Goal: Information Seeking & Learning: Learn about a topic

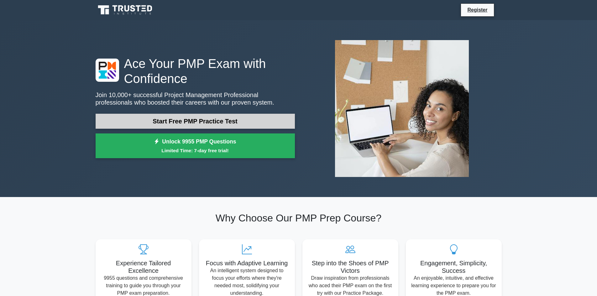
click at [193, 119] on link "Start Free PMP Practice Test" at bounding box center [195, 121] width 199 height 15
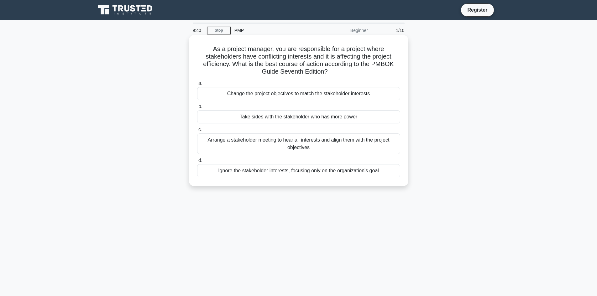
click at [319, 146] on div "Arrange a stakeholder meeting to hear all interests and align them with the pro…" at bounding box center [298, 144] width 203 height 21
click at [197, 132] on input "c. Arrange a stakeholder meeting to hear all interests and align them with the …" at bounding box center [197, 130] width 0 height 4
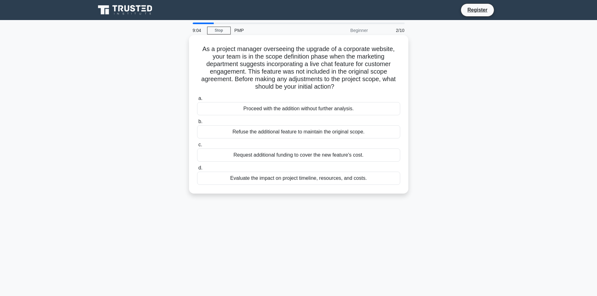
click at [269, 178] on div "Evaluate the impact on project timeline, resources, and costs." at bounding box center [298, 178] width 203 height 13
click at [197, 170] on input "d. Evaluate the impact on project timeline, resources, and costs." at bounding box center [197, 168] width 0 height 4
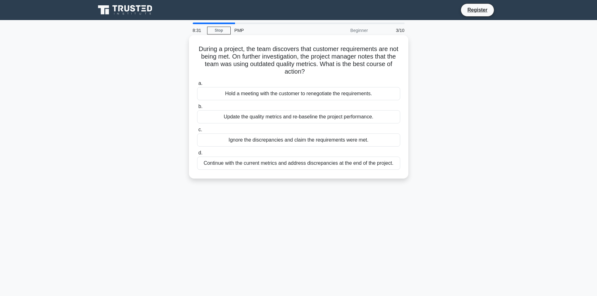
click at [268, 97] on div "Hold a meeting with the customer to renegotiate the requirements." at bounding box center [298, 93] width 203 height 13
click at [197, 86] on input "a. Hold a meeting with the customer to renegotiate the requirements." at bounding box center [197, 83] width 0 height 4
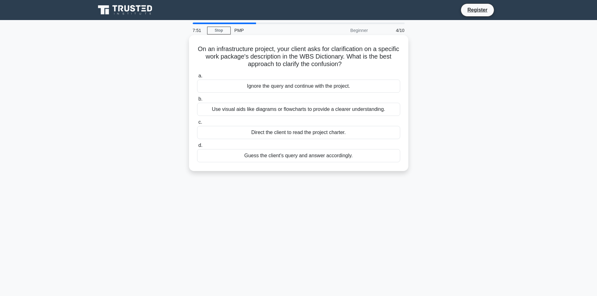
click at [334, 110] on div "Use visual aids like diagrams or flowcharts to provide a clearer understanding." at bounding box center [298, 109] width 203 height 13
click at [197, 101] on input "b. Use visual aids like diagrams or flowcharts to provide a clearer understandi…" at bounding box center [197, 99] width 0 height 4
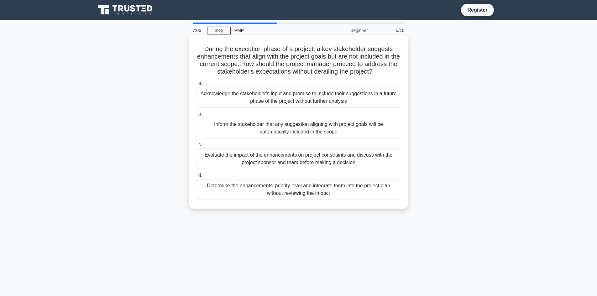
click at [299, 158] on div "Evaluate the impact of the enhancements on project constraints and discuss with…" at bounding box center [298, 159] width 203 height 21
click at [197, 147] on input "c. Evaluate the impact of the enhancements on project constraints and discuss w…" at bounding box center [197, 145] width 0 height 4
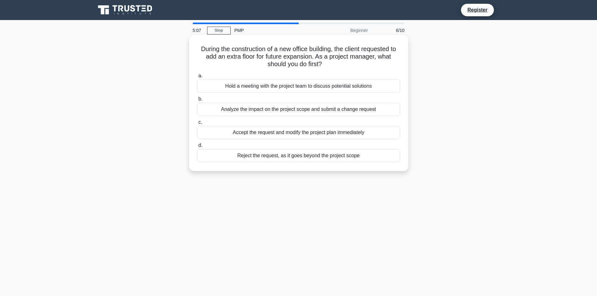
click at [287, 85] on div "Hold a meeting with the project team to discuss potential solutions" at bounding box center [298, 86] width 203 height 13
click at [197, 78] on input "a. Hold a meeting with the project team to discuss potential solutions" at bounding box center [197, 76] width 0 height 4
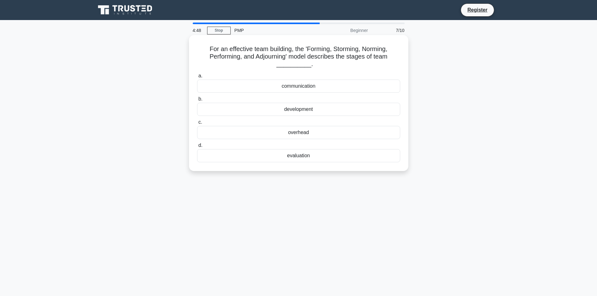
click at [299, 83] on div "communication" at bounding box center [298, 86] width 203 height 13
click at [197, 78] on input "a. communication" at bounding box center [197, 76] width 0 height 4
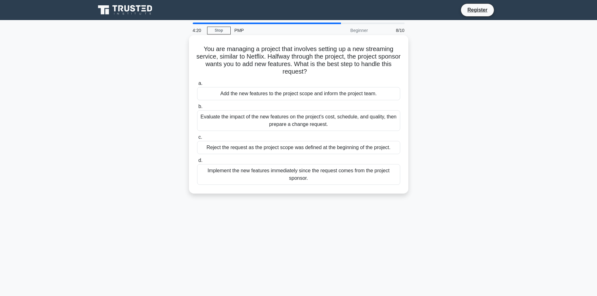
click at [373, 122] on div "Evaluate the impact of the new features on the project's cost, schedule, and qu…" at bounding box center [298, 120] width 203 height 21
click at [197, 109] on input "b. Evaluate the impact of the new features on the project's cost, schedule, and…" at bounding box center [197, 107] width 0 height 4
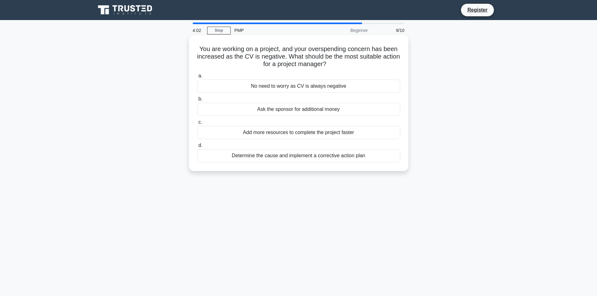
click at [253, 156] on div "Determine the cause and implement a corrective action plan" at bounding box center [298, 155] width 203 height 13
click at [197, 148] on input "d. Determine the cause and implement a corrective action plan" at bounding box center [197, 146] width 0 height 4
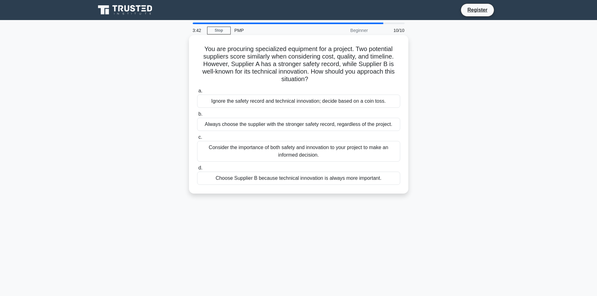
click at [319, 127] on div "Always choose the supplier with the stronger safety record, regardless of the p…" at bounding box center [298, 124] width 203 height 13
click at [197, 116] on input "b. Always choose the supplier with the stronger safety record, regardless of th…" at bounding box center [197, 114] width 0 height 4
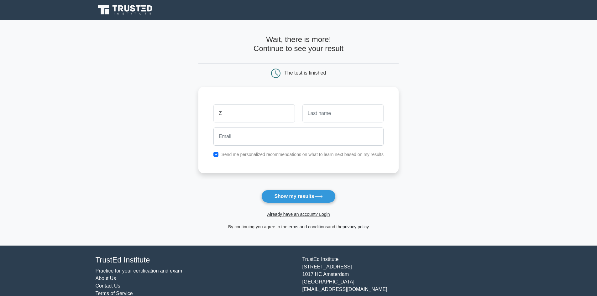
type input "Z"
click at [306, 117] on input "text" at bounding box center [342, 113] width 81 height 18
type input "S"
drag, startPoint x: 272, startPoint y: 146, endPoint x: 278, endPoint y: 132, distance: 14.5
click at [273, 146] on input "email" at bounding box center [298, 137] width 170 height 18
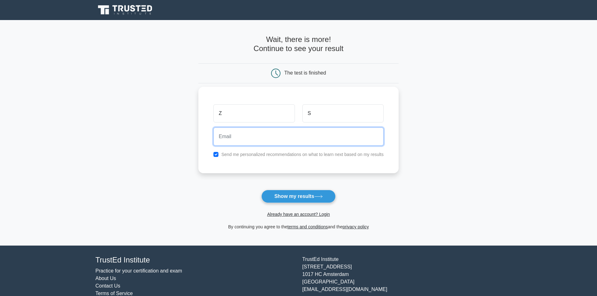
click at [278, 129] on input "email" at bounding box center [298, 137] width 170 height 18
type input "alzaina.seyadi@gmail.com"
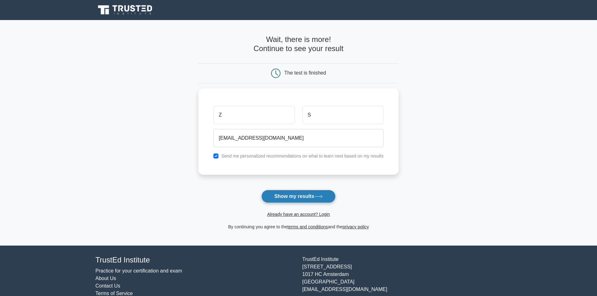
click at [304, 200] on button "Show my results" at bounding box center [298, 196] width 74 height 13
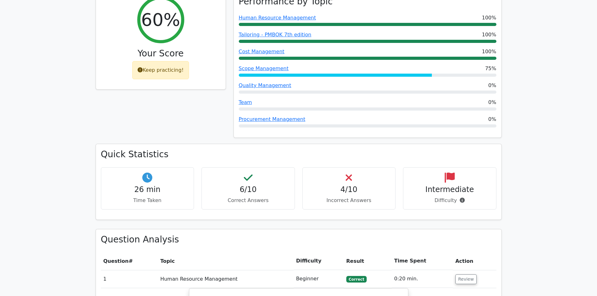
scroll to position [313, 0]
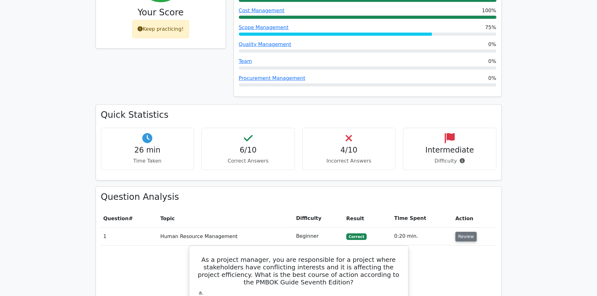
click at [464, 232] on button "Review" at bounding box center [465, 237] width 21 height 10
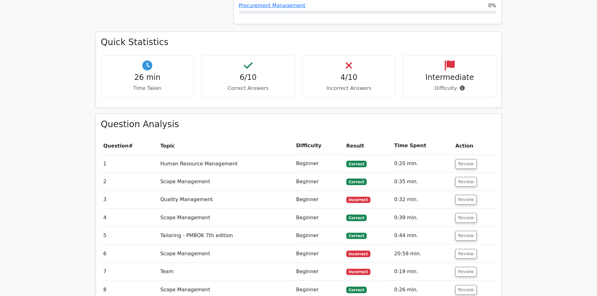
scroll to position [407, 0]
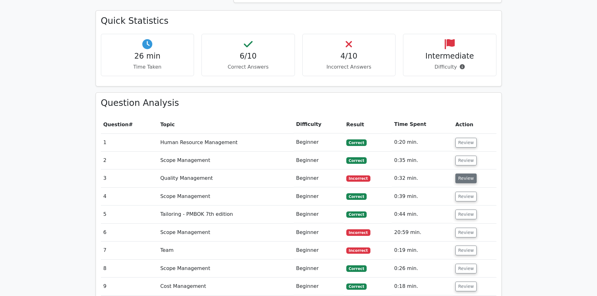
click at [459, 170] on td "Review" at bounding box center [475, 179] width 44 height 18
click at [460, 174] on button "Review" at bounding box center [465, 179] width 21 height 10
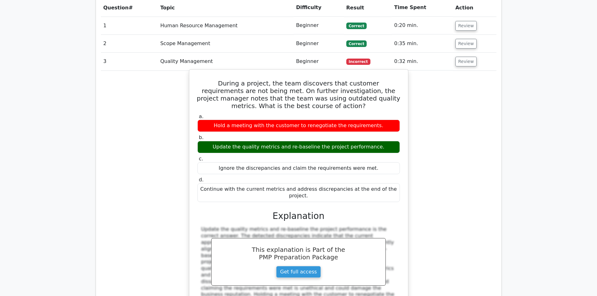
scroll to position [533, 0]
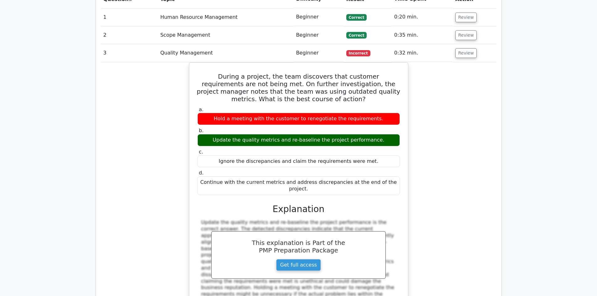
click at [424, 141] on div "During a project, the team discovers that customer requirements are not being m…" at bounding box center [299, 203] width 396 height 282
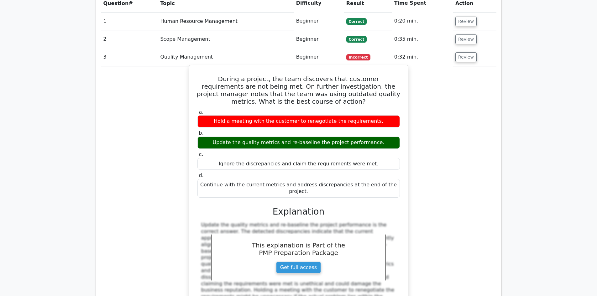
scroll to position [501, 0]
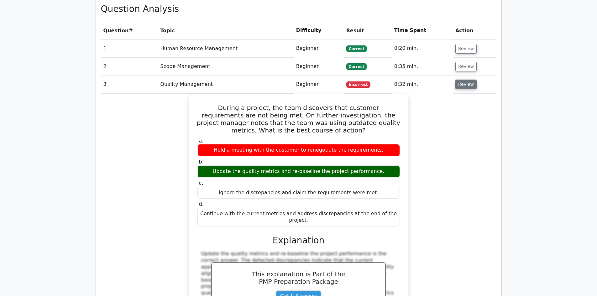
click at [465, 80] on button "Review" at bounding box center [465, 85] width 21 height 10
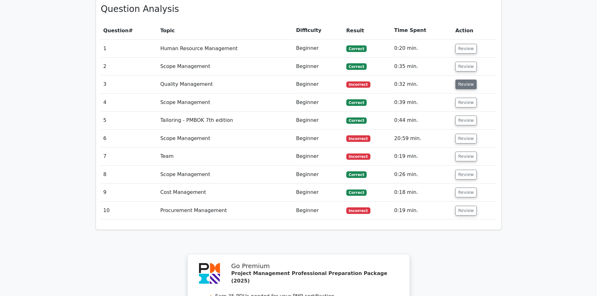
click at [465, 80] on button "Review" at bounding box center [465, 85] width 21 height 10
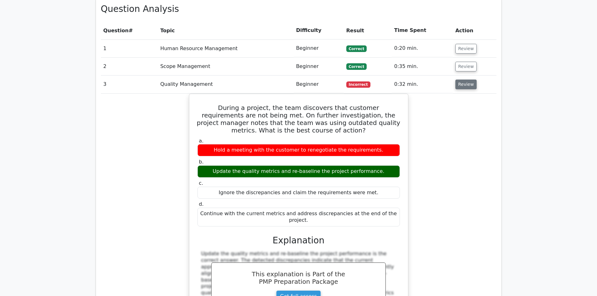
click at [465, 80] on button "Review" at bounding box center [465, 85] width 21 height 10
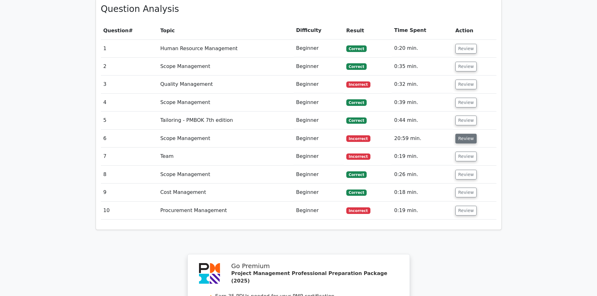
click at [459, 134] on button "Review" at bounding box center [465, 139] width 21 height 10
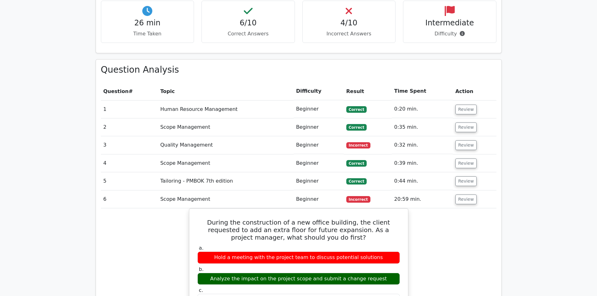
scroll to position [439, 0]
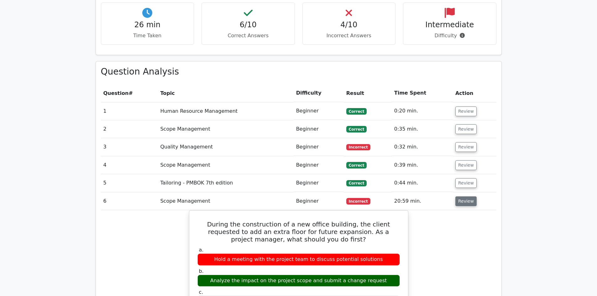
click at [470, 197] on button "Review" at bounding box center [465, 202] width 21 height 10
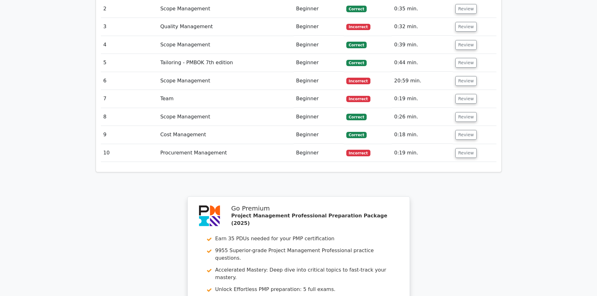
scroll to position [564, 0]
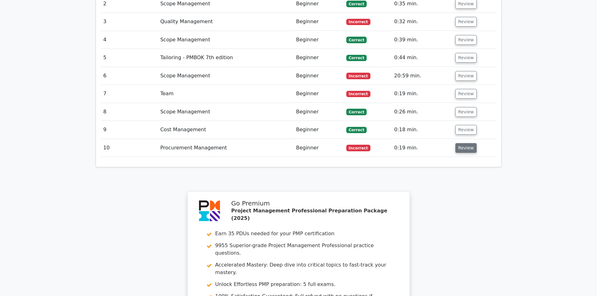
click at [461, 143] on button "Review" at bounding box center [465, 148] width 21 height 10
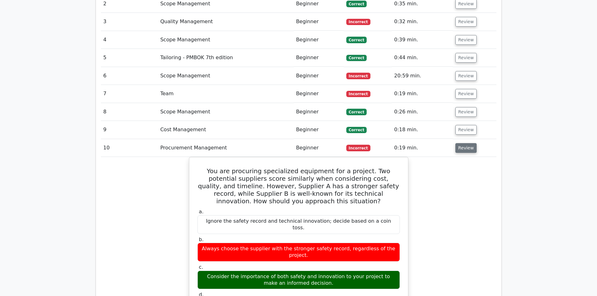
click at [463, 143] on button "Review" at bounding box center [465, 148] width 21 height 10
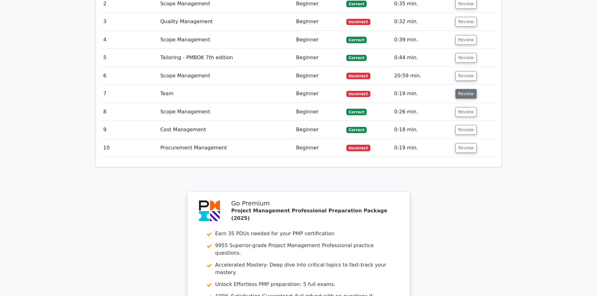
click at [461, 89] on button "Review" at bounding box center [465, 94] width 21 height 10
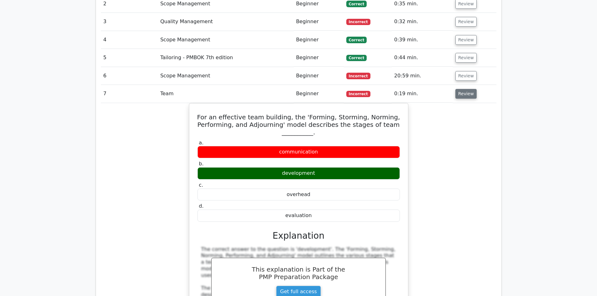
click at [461, 89] on button "Review" at bounding box center [465, 94] width 21 height 10
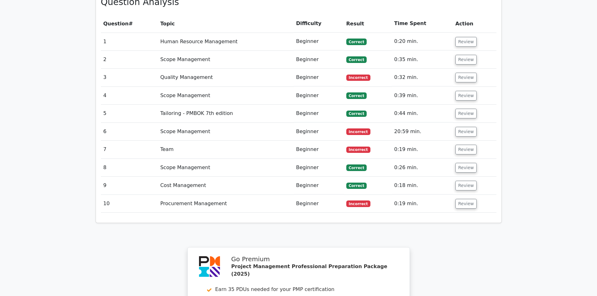
scroll to position [501, 0]
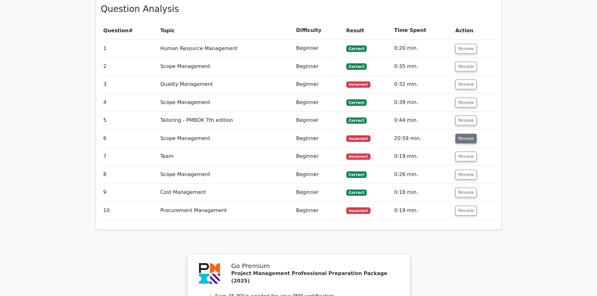
click at [466, 134] on button "Review" at bounding box center [465, 139] width 21 height 10
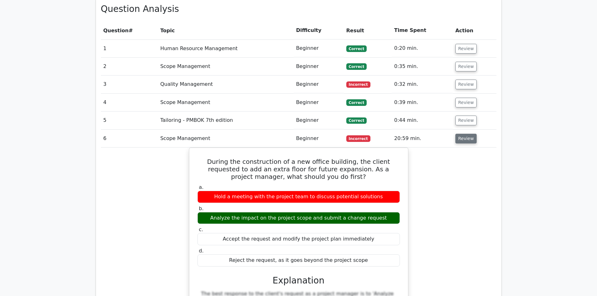
click at [464, 134] on button "Review" at bounding box center [465, 139] width 21 height 10
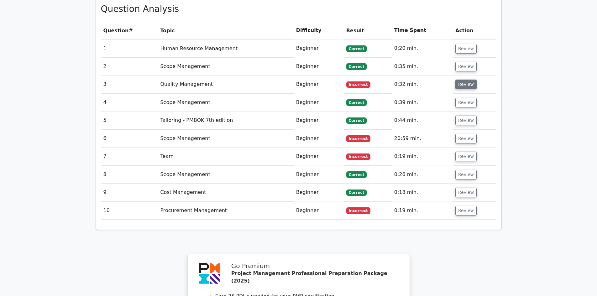
click at [456, 80] on button "Review" at bounding box center [465, 85] width 21 height 10
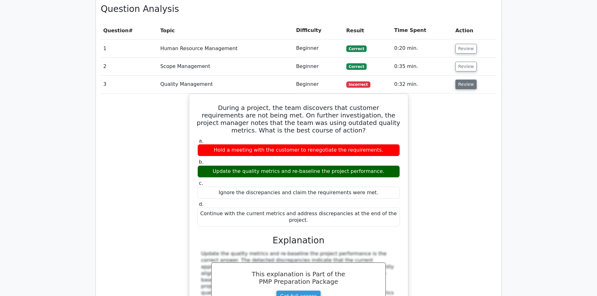
click at [456, 80] on button "Review" at bounding box center [465, 85] width 21 height 10
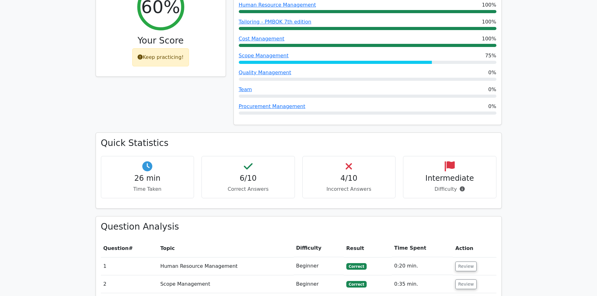
scroll to position [219, 0]
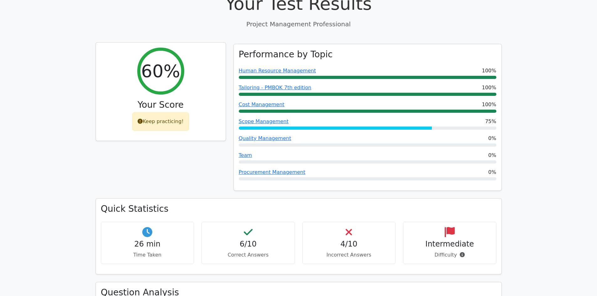
click at [161, 113] on div "Keep practicing!" at bounding box center [160, 122] width 57 height 18
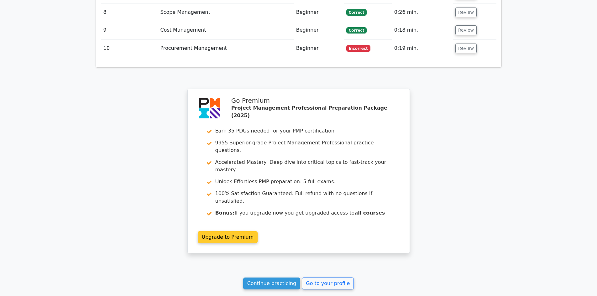
scroll to position [703, 0]
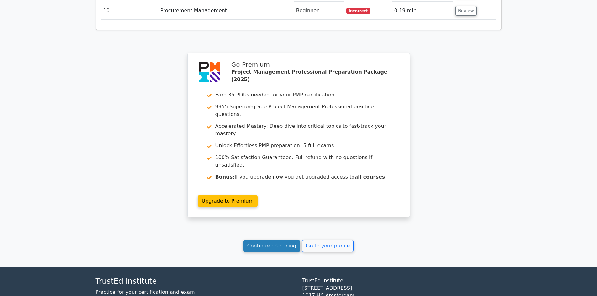
click at [277, 240] on link "Continue practicing" at bounding box center [271, 246] width 57 height 12
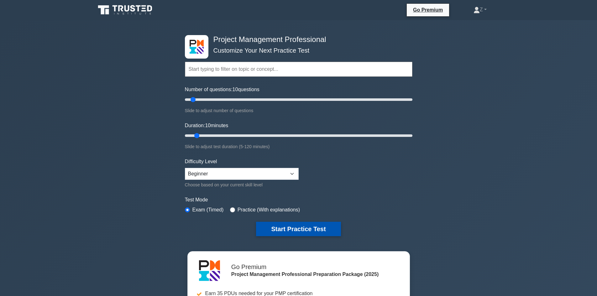
click at [310, 228] on button "Start Practice Test" at bounding box center [298, 229] width 85 height 14
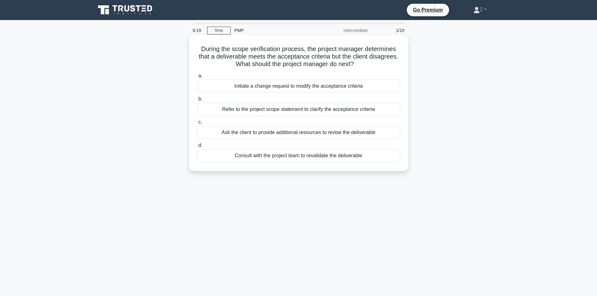
click at [280, 133] on div "Ask the client to provide additional resources to revise the deliverable" at bounding box center [298, 132] width 203 height 13
click at [197, 124] on input "c. Ask the client to provide additional resources to revise the deliverable" at bounding box center [197, 122] width 0 height 4
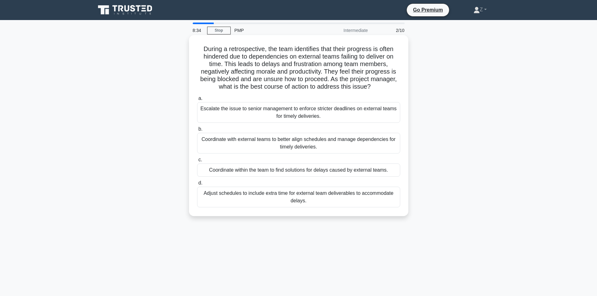
click at [255, 145] on div "Coordinate with external teams to better align schedules and manage dependencie…" at bounding box center [298, 143] width 203 height 21
click at [197, 131] on input "b. Coordinate with external teams to better align schedules and manage dependen…" at bounding box center [197, 129] width 0 height 4
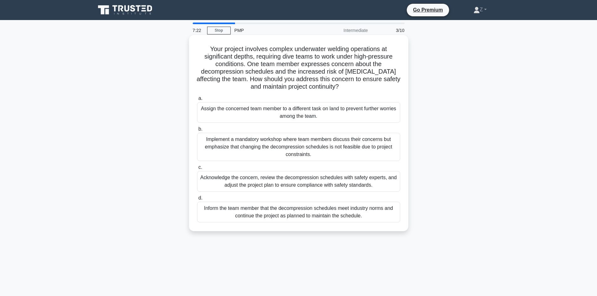
click at [316, 185] on div "Acknowledge the concern, review the decompression schedules with safety experts…" at bounding box center [298, 181] width 203 height 21
click at [197, 170] on input "c. Acknowledge the concern, review the decompression schedules with safety expe…" at bounding box center [197, 167] width 0 height 4
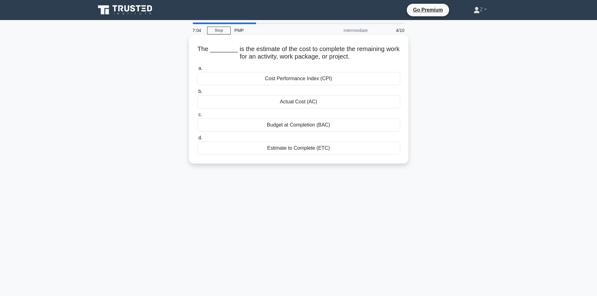
click at [295, 146] on div "Estimate to Complete (ETC)" at bounding box center [298, 148] width 203 height 13
click at [197, 140] on input "d. Estimate to Complete (ETC)" at bounding box center [197, 138] width 0 height 4
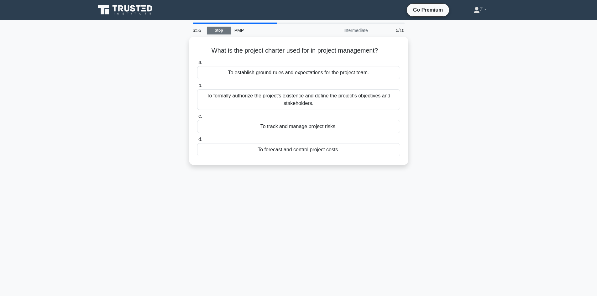
click at [215, 33] on link "Stop" at bounding box center [219, 31] width 24 height 8
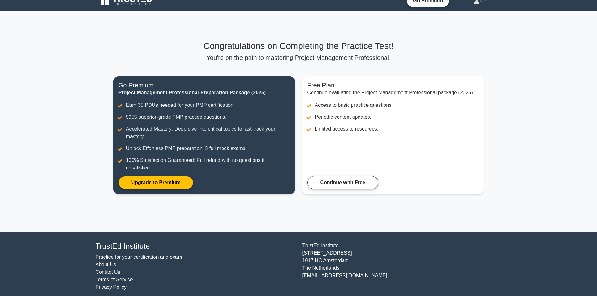
scroll to position [14, 0]
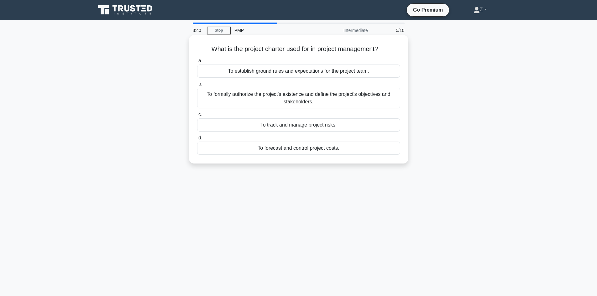
click at [285, 97] on div "To formally authorize the project's existence and define the project's objectiv…" at bounding box center [298, 98] width 203 height 21
click at [197, 86] on input "b. To formally authorize the project's existence and define the project's objec…" at bounding box center [197, 84] width 0 height 4
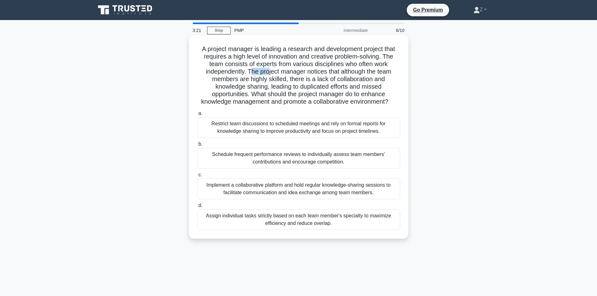
drag, startPoint x: 248, startPoint y: 71, endPoint x: 269, endPoint y: 75, distance: 21.0
click at [268, 74] on h5 "A project manager is leading a research and development project that requires a…" at bounding box center [299, 75] width 204 height 61
click at [275, 84] on h5 "A project manager is leading a research and development project that requires a…" at bounding box center [299, 75] width 204 height 61
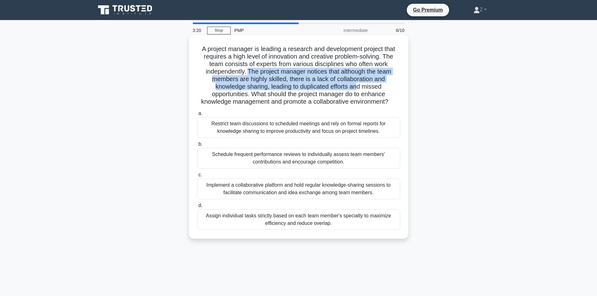
drag, startPoint x: 246, startPoint y: 70, endPoint x: 353, endPoint y: 95, distance: 109.3
click at [361, 90] on h5 "A project manager is leading a research and development project that requires a…" at bounding box center [299, 75] width 204 height 61
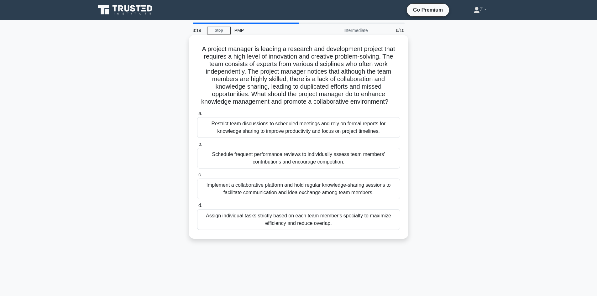
click at [348, 98] on h5 "A project manager is leading a research and development project that requires a…" at bounding box center [299, 75] width 204 height 61
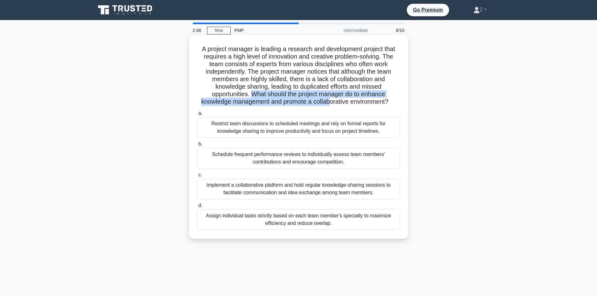
drag, startPoint x: 251, startPoint y: 94, endPoint x: 331, endPoint y: 106, distance: 80.8
click at [331, 106] on h5 "A project manager is leading a research and development project that requires a…" at bounding box center [299, 75] width 204 height 61
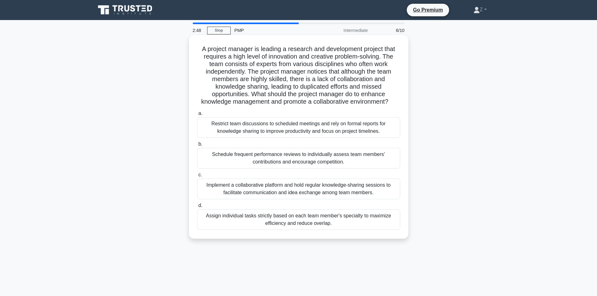
click at [338, 109] on div "a. Restrict team discussions to scheduled meetings and rely on formal reports f…" at bounding box center [298, 169] width 211 height 123
drag, startPoint x: 393, startPoint y: 101, endPoint x: 250, endPoint y: 93, distance: 143.2
click at [250, 93] on h5 "A project manager is leading a research and development project that requires a…" at bounding box center [299, 75] width 204 height 61
click at [270, 95] on h5 "A project manager is leading a research and development project that requires a…" at bounding box center [299, 75] width 204 height 61
click at [259, 189] on div "Implement a collaborative platform and hold regular knowledge-sharing sessions …" at bounding box center [298, 189] width 203 height 21
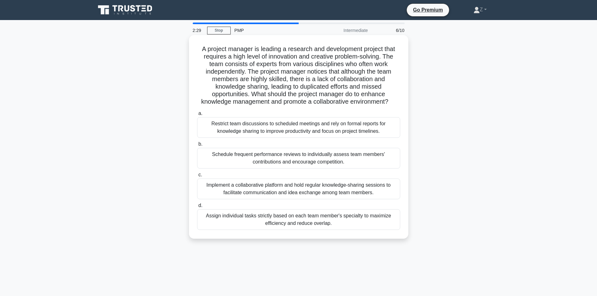
click at [197, 177] on input "c. Implement a collaborative platform and hold regular knowledge-sharing sessio…" at bounding box center [197, 175] width 0 height 4
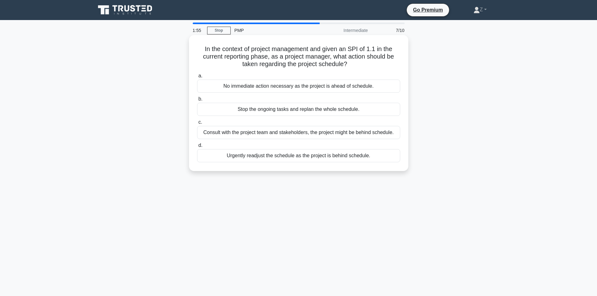
click at [248, 135] on div "Consult with the project team and stakeholders, the project might be behind sch…" at bounding box center [298, 132] width 203 height 13
click at [197, 124] on input "c. Consult with the project team and stakeholders, the project might be behind …" at bounding box center [197, 122] width 0 height 4
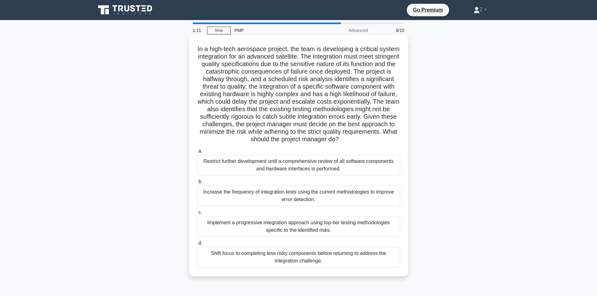
click at [246, 202] on div "Increase the frequency of integration tests using the current methodologies to …" at bounding box center [298, 196] width 203 height 21
click at [197, 184] on input "b. Increase the frequency of integration tests using the current methodologies …" at bounding box center [197, 182] width 0 height 4
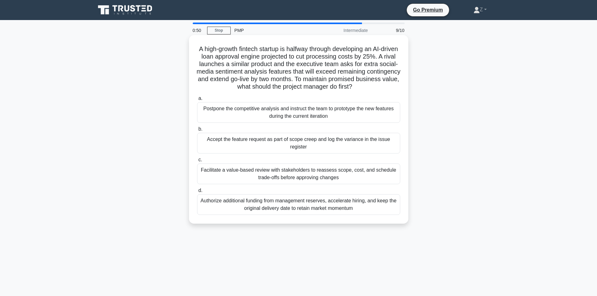
click at [289, 171] on div "Facilitate a value-based review with stakeholders to reassess scope, cost, and …" at bounding box center [298, 174] width 203 height 21
click at [197, 162] on input "c. Facilitate a value-based review with stakeholders to reassess scope, cost, a…" at bounding box center [197, 160] width 0 height 4
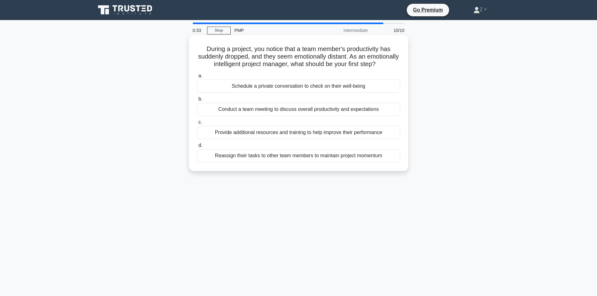
click at [278, 91] on div "Schedule a private conversation to check on their well-being" at bounding box center [298, 86] width 203 height 13
click at [197, 78] on input "a. Schedule a private conversation to check on their well-being" at bounding box center [197, 76] width 0 height 4
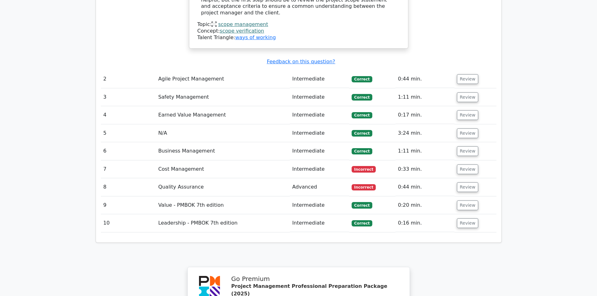
scroll to position [846, 0]
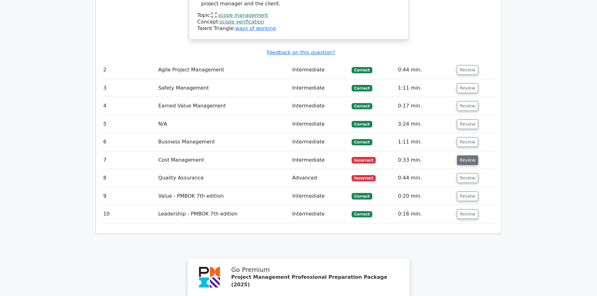
click at [460, 155] on button "Review" at bounding box center [467, 160] width 21 height 10
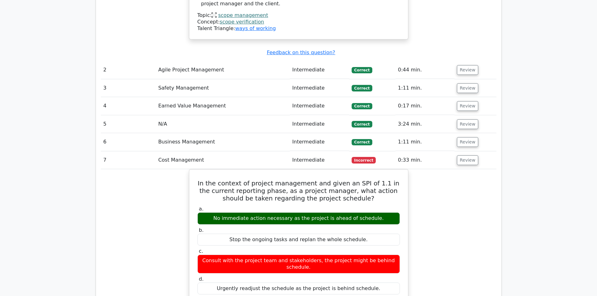
click at [476, 177] on div "In the context of project management and given an SPI of 1.1 in the current rep…" at bounding box center [299, 295] width 396 height 253
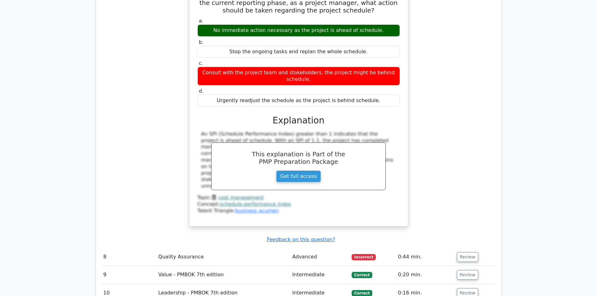
click at [443, 122] on div "In the context of project management and given an SPI of 1.1 in the current rep…" at bounding box center [299, 107] width 396 height 253
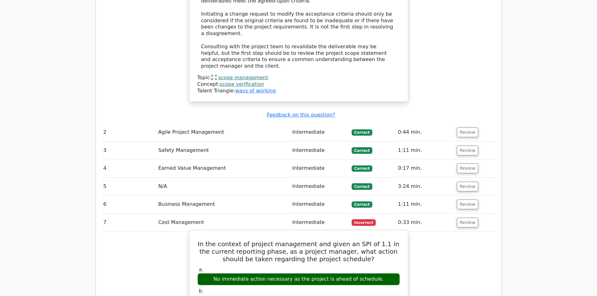
scroll to position [784, 0]
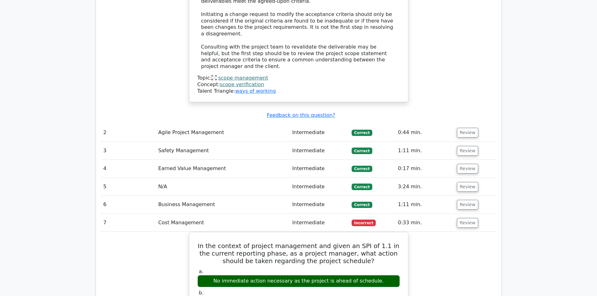
click at [487, 214] on td "Review" at bounding box center [475, 223] width 42 height 18
click at [479, 214] on td "Review" at bounding box center [475, 223] width 42 height 18
click at [473, 218] on button "Review" at bounding box center [467, 223] width 21 height 10
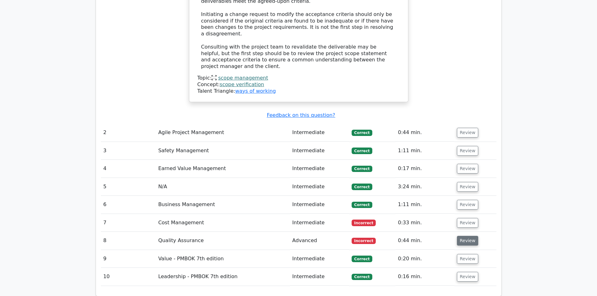
click at [470, 236] on button "Review" at bounding box center [467, 241] width 21 height 10
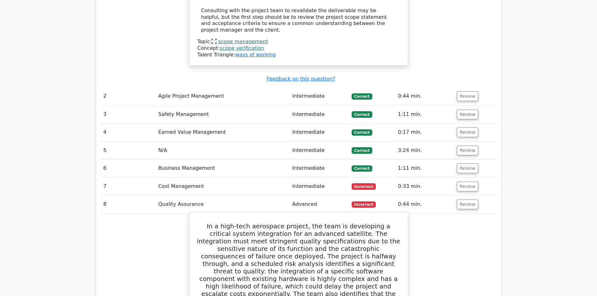
scroll to position [815, 0]
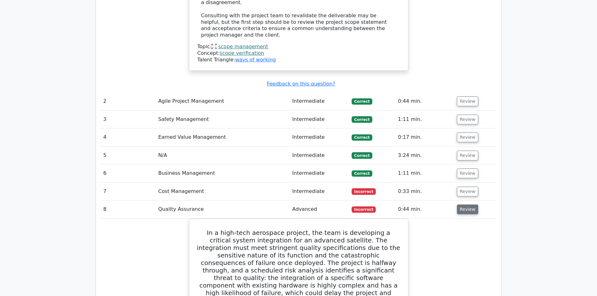
click at [465, 205] on button "Review" at bounding box center [467, 210] width 21 height 10
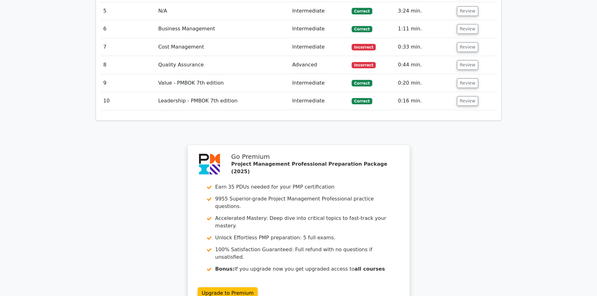
scroll to position [972, 0]
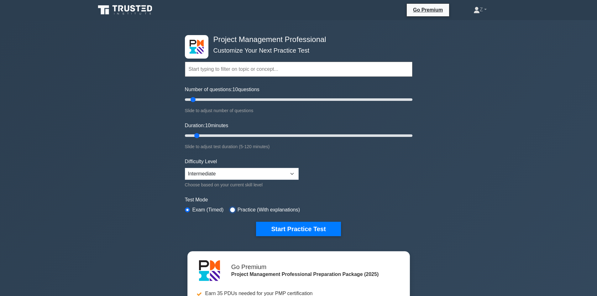
click at [230, 210] on input "radio" at bounding box center [232, 209] width 5 height 5
radio input "true"
click at [184, 209] on div "Project Management Professional Customize Your Next Practice Test Topics Scope …" at bounding box center [298, 135] width 235 height 231
click at [185, 208] on input "radio" at bounding box center [187, 209] width 5 height 5
radio input "true"
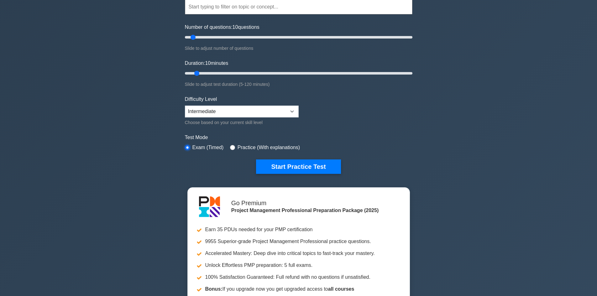
scroll to position [63, 0]
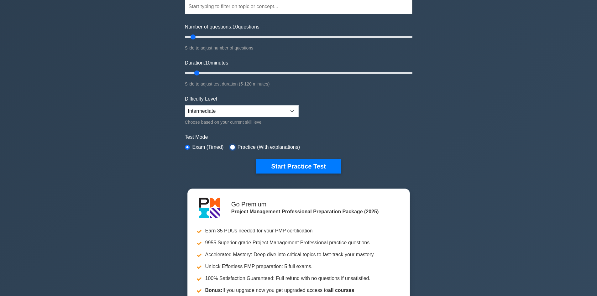
click at [230, 146] on input "radio" at bounding box center [232, 147] width 5 height 5
radio input "true"
click at [186, 148] on input "radio" at bounding box center [187, 147] width 5 height 5
radio input "true"
click at [296, 168] on button "Start Practice Test" at bounding box center [298, 166] width 85 height 14
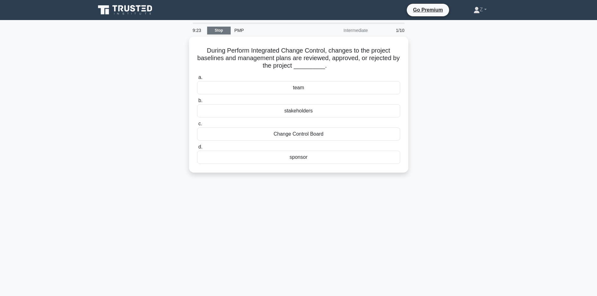
click at [220, 30] on link "Stop" at bounding box center [219, 31] width 24 height 8
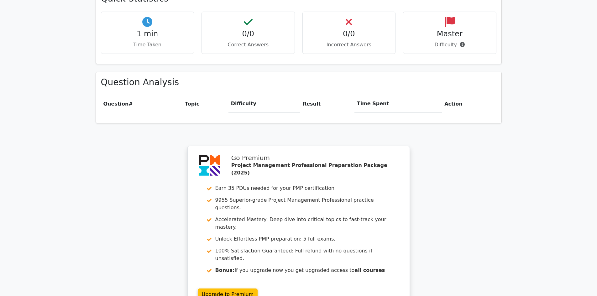
scroll to position [470, 0]
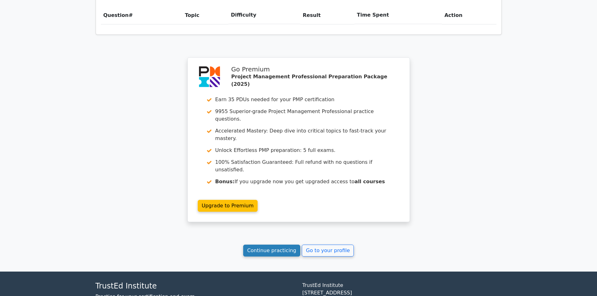
click at [283, 245] on link "Continue practicing" at bounding box center [271, 251] width 57 height 12
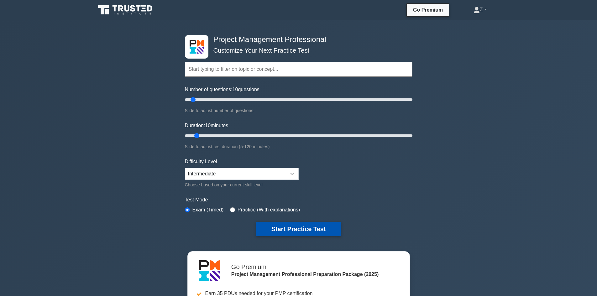
click at [290, 225] on button "Start Practice Test" at bounding box center [298, 229] width 85 height 14
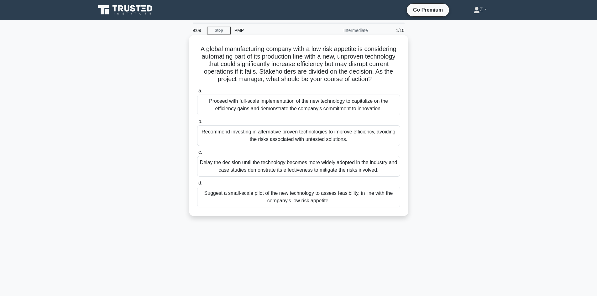
click at [286, 199] on div "Suggest a small-scale pilot of the new technology to assess feasibility, in lin…" at bounding box center [298, 197] width 203 height 21
click at [342, 194] on div "Suggest a small-scale pilot of the new technology to assess feasibility, in lin…" at bounding box center [298, 197] width 203 height 21
click at [197, 185] on input "d. Suggest a small-scale pilot of the new technology to assess feasibility, in …" at bounding box center [197, 183] width 0 height 4
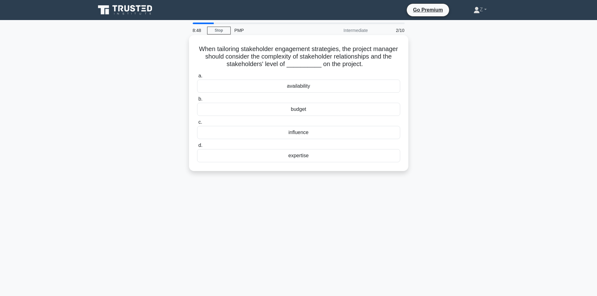
click at [312, 157] on div "expertise" at bounding box center [298, 155] width 203 height 13
click at [197, 148] on input "d. expertise" at bounding box center [197, 146] width 0 height 4
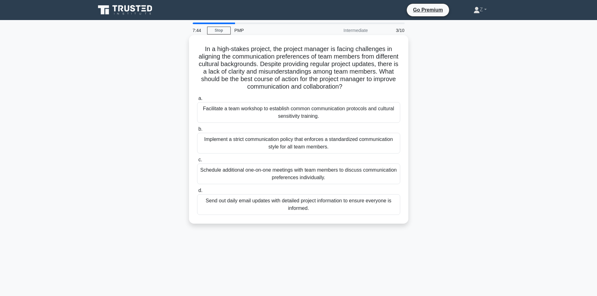
click at [303, 208] on div "Send out daily email updates with detailed project information to ensure everyo…" at bounding box center [298, 204] width 203 height 21
click at [197, 193] on input "d. Send out daily email updates with detailed project information to ensure eve…" at bounding box center [197, 191] width 0 height 4
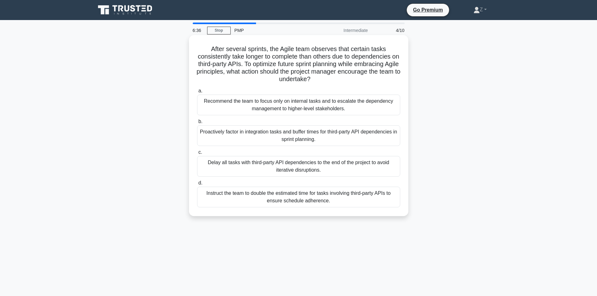
click at [336, 136] on div "Proactively factor in integration tasks and buffer times for third-party API de…" at bounding box center [298, 135] width 203 height 21
click at [197, 124] on input "b. Proactively factor in integration tasks and buffer times for third-party API…" at bounding box center [197, 122] width 0 height 4
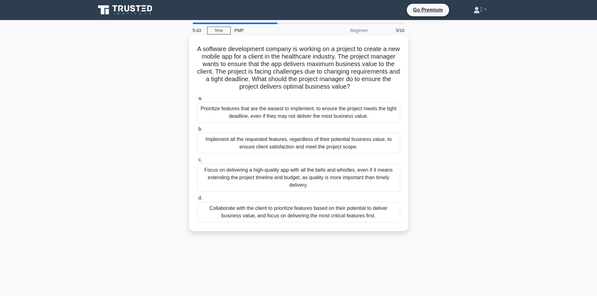
click at [286, 210] on div "Collaborate with the client to prioritize features based on their potential to …" at bounding box center [298, 212] width 203 height 21
click at [197, 200] on input "d. Collaborate with the client to prioritize features based on their potential …" at bounding box center [197, 198] width 0 height 4
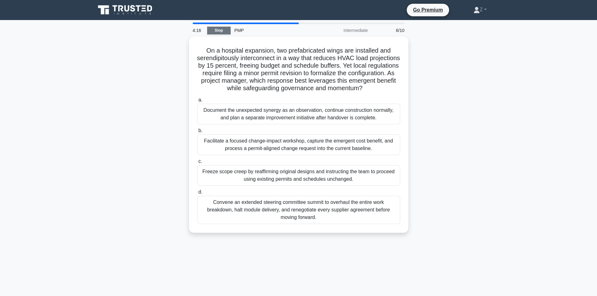
click at [221, 32] on link "Stop" at bounding box center [219, 31] width 24 height 8
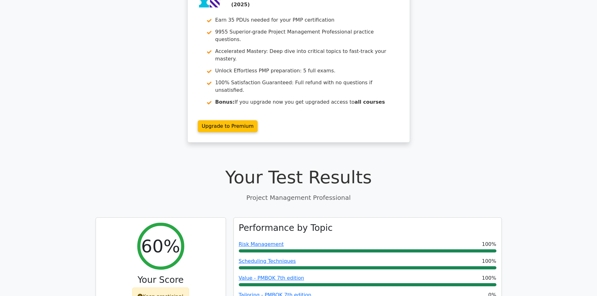
scroll to position [157, 0]
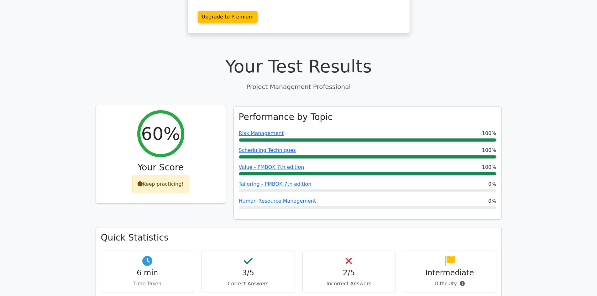
click at [179, 175] on div "Keep practicing!" at bounding box center [160, 184] width 57 height 18
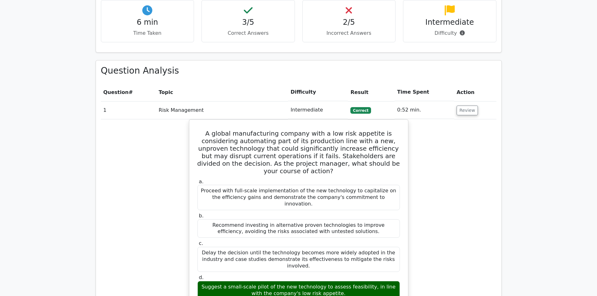
scroll to position [376, 0]
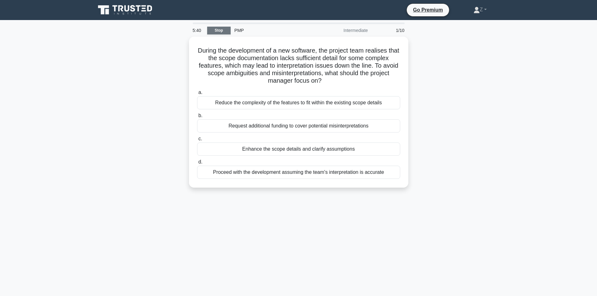
click at [224, 34] on link "Stop" at bounding box center [219, 31] width 24 height 8
